Goal: Navigation & Orientation: Find specific page/section

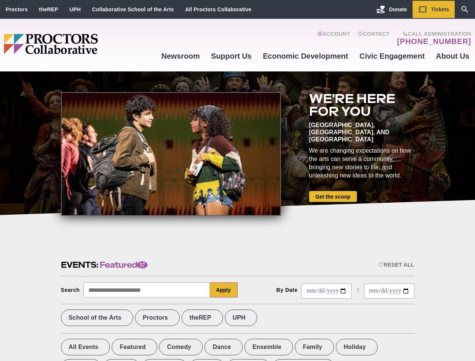
click at [237, 180] on div at bounding box center [171, 154] width 220 height 124
click at [395, 265] on div "Reset All" at bounding box center [396, 265] width 36 height 6
click at [224, 290] on button "Apply" at bounding box center [224, 289] width 28 height 15
